Goal: Transaction & Acquisition: Subscribe to service/newsletter

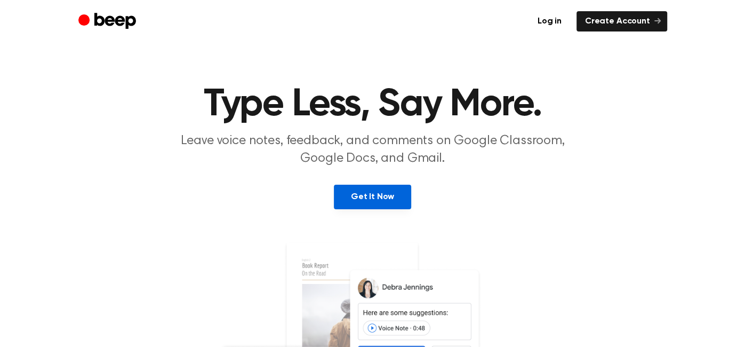
click at [386, 191] on link "Get It Now" at bounding box center [372, 197] width 77 height 25
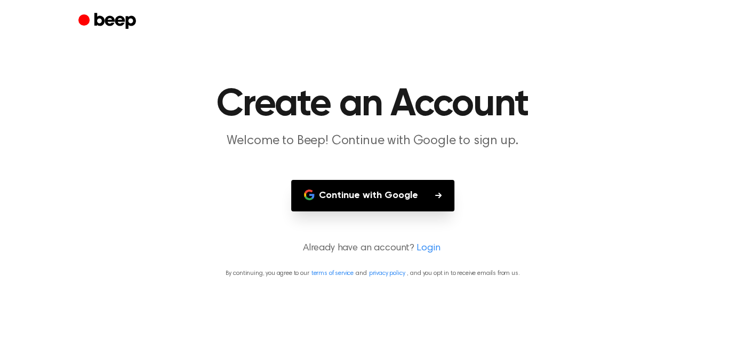
click at [387, 194] on button "Continue with Google" at bounding box center [372, 195] width 163 height 31
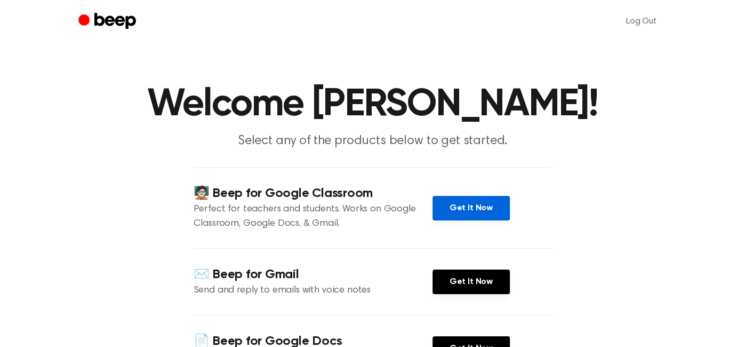
click at [490, 208] on link "Get It Now" at bounding box center [471, 208] width 77 height 25
click at [451, 196] on link "Get It Now" at bounding box center [471, 208] width 77 height 25
